Goal: Transaction & Acquisition: Subscribe to service/newsletter

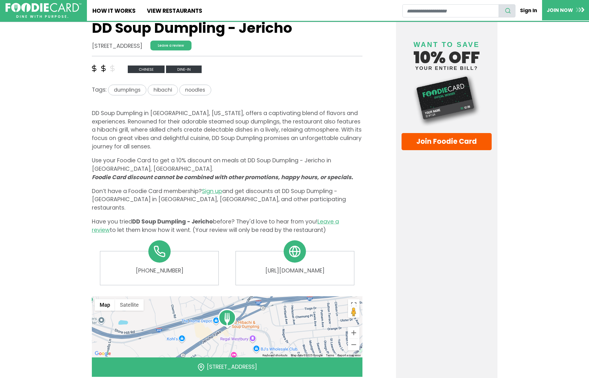
scroll to position [203, 0]
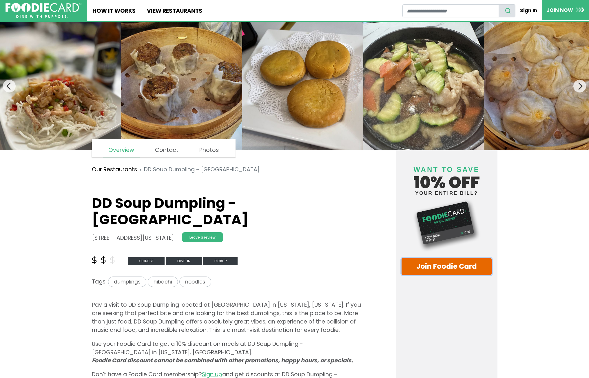
click at [439, 265] on link "Join Foodie Card" at bounding box center [447, 266] width 90 height 17
